Goal: Information Seeking & Learning: Learn about a topic

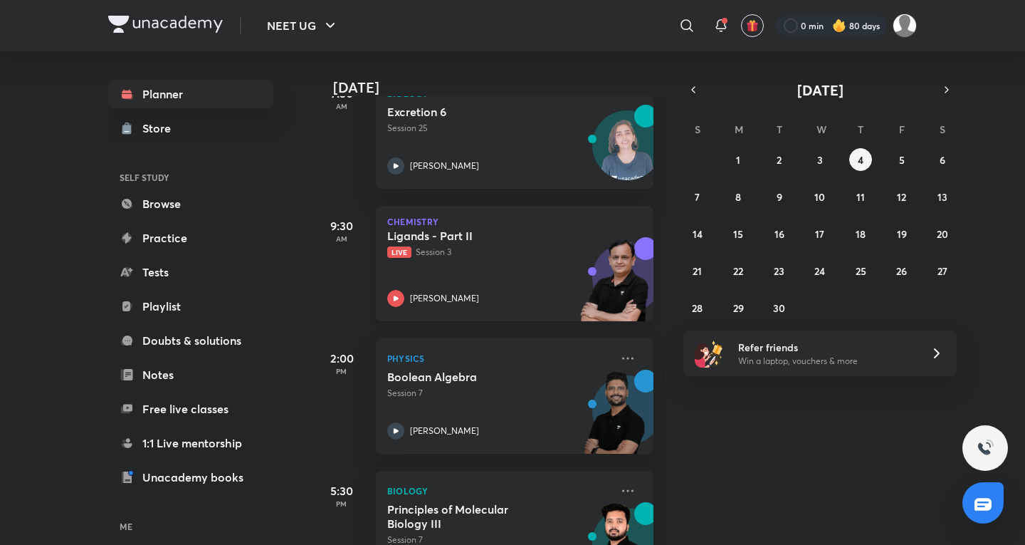
click at [488, 259] on div "Ligands - Part II Live Session 3 Ramesh Sharda" at bounding box center [499, 268] width 224 height 78
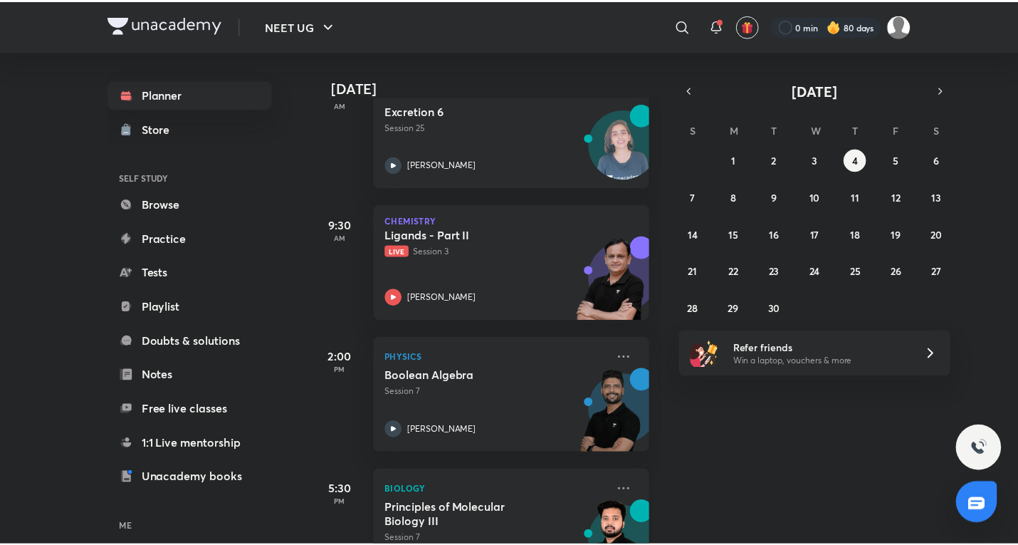
scroll to position [237, 0]
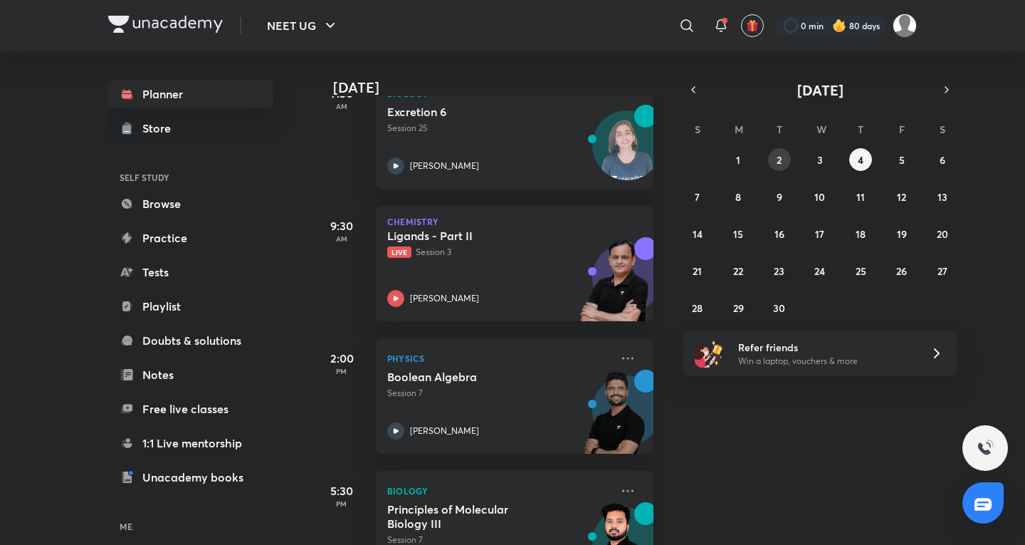
click at [782, 153] on abbr "2" at bounding box center [779, 160] width 5 height 14
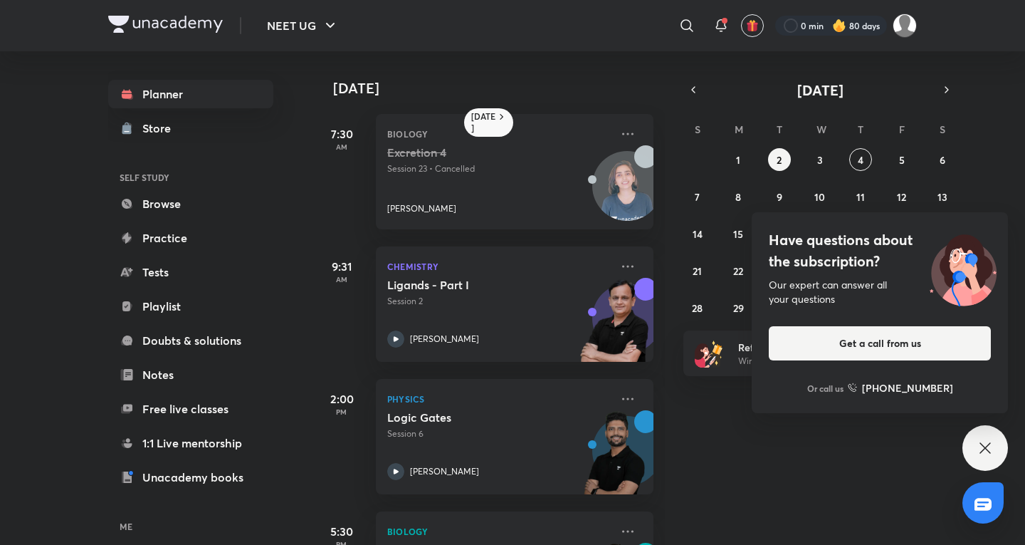
click at [986, 447] on icon at bounding box center [985, 447] width 11 height 11
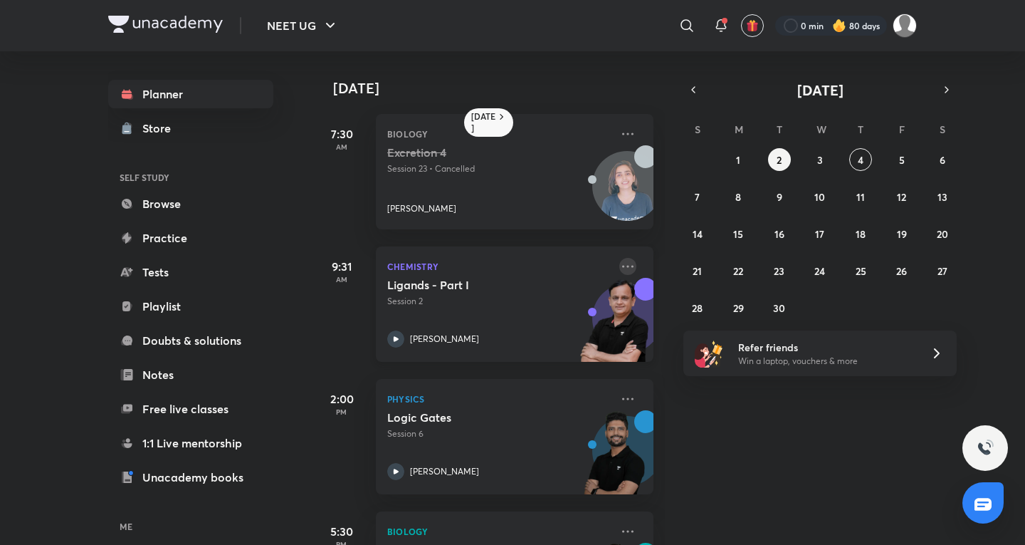
click at [620, 265] on icon at bounding box center [628, 266] width 17 height 17
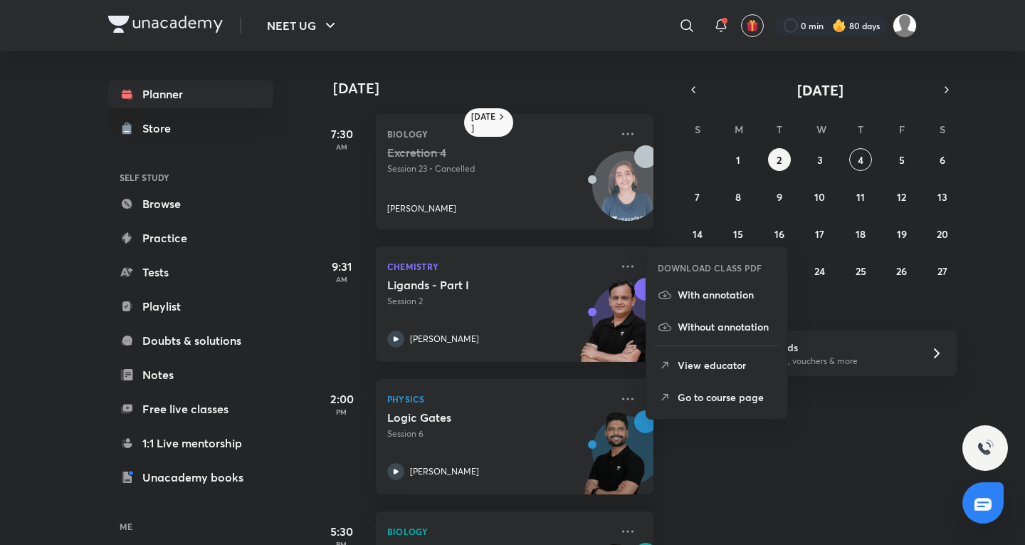
click at [770, 392] on p "Go to course page" at bounding box center [727, 397] width 98 height 15
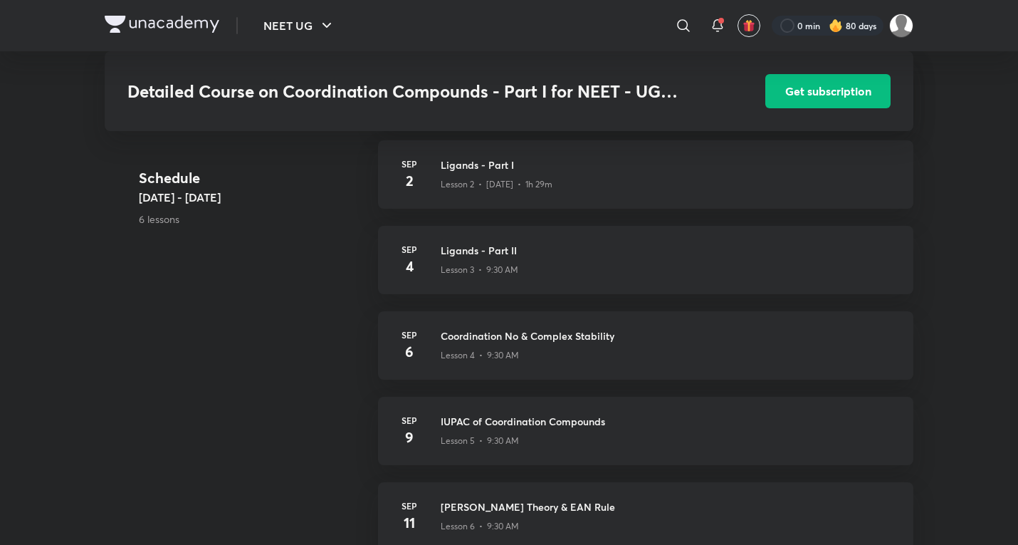
scroll to position [550, 0]
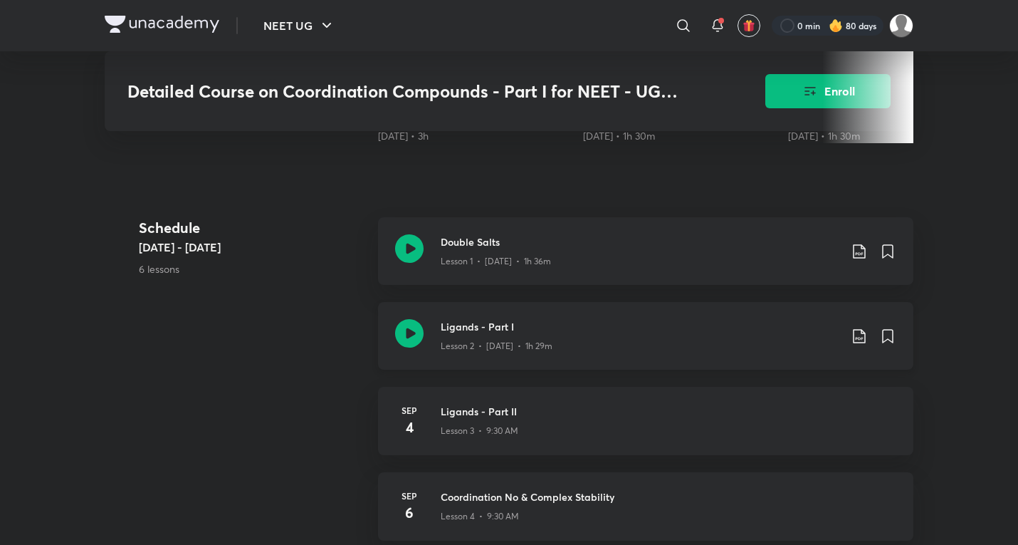
click at [540, 353] on div "Ligands - Part I Lesson 2 • [DATE] • 1h 29m" at bounding box center [645, 336] width 535 height 68
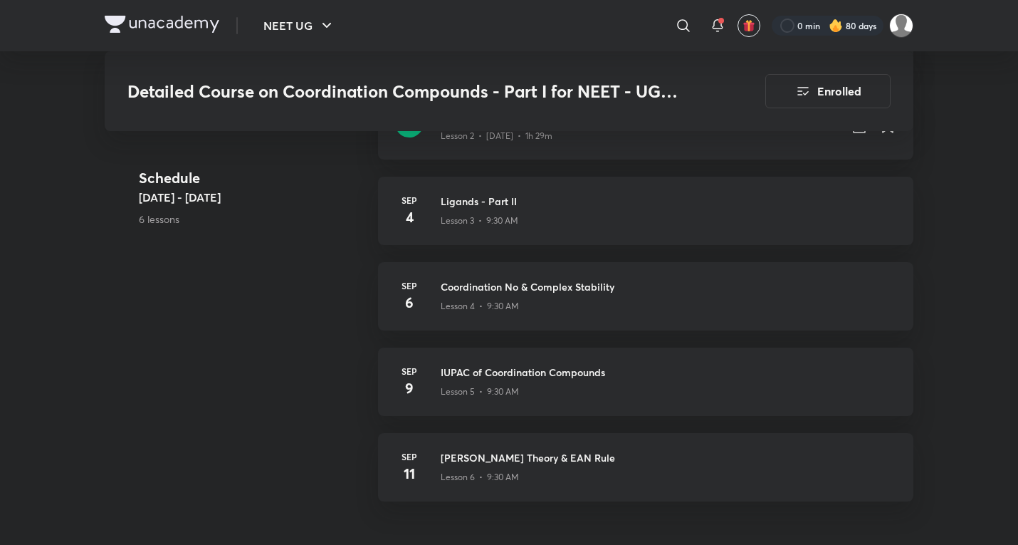
scroll to position [906, 0]
